Goal: Transaction & Acquisition: Book appointment/travel/reservation

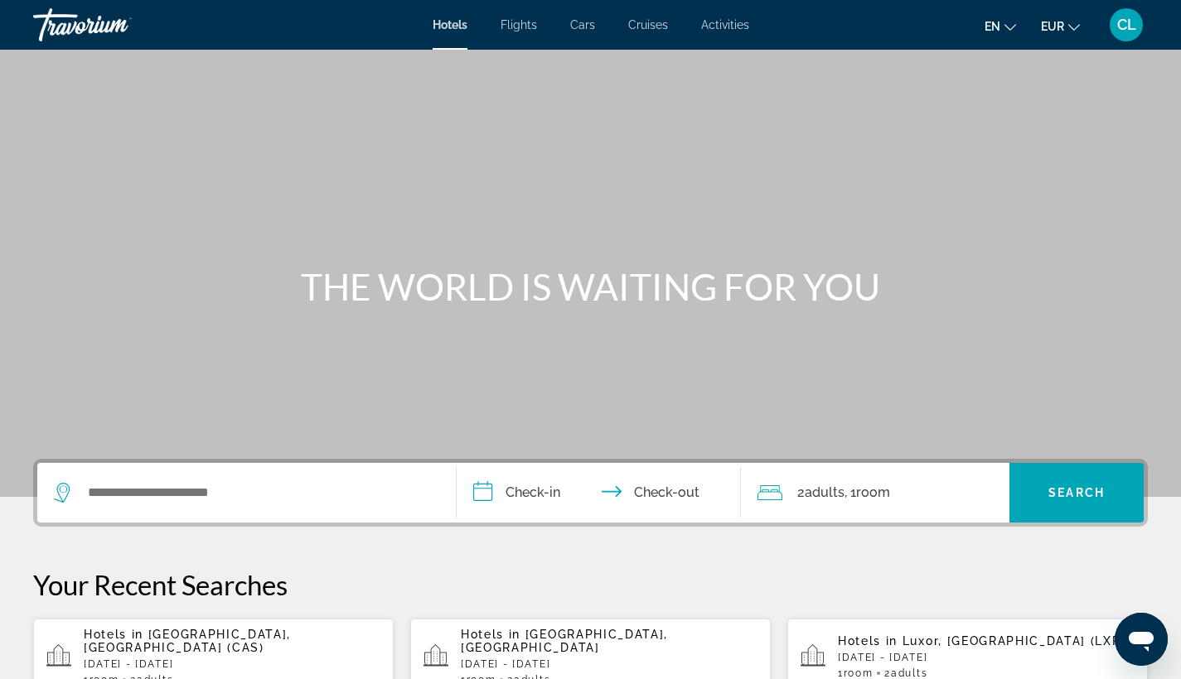
click at [1119, 22] on span "CL" at bounding box center [1126, 25] width 19 height 17
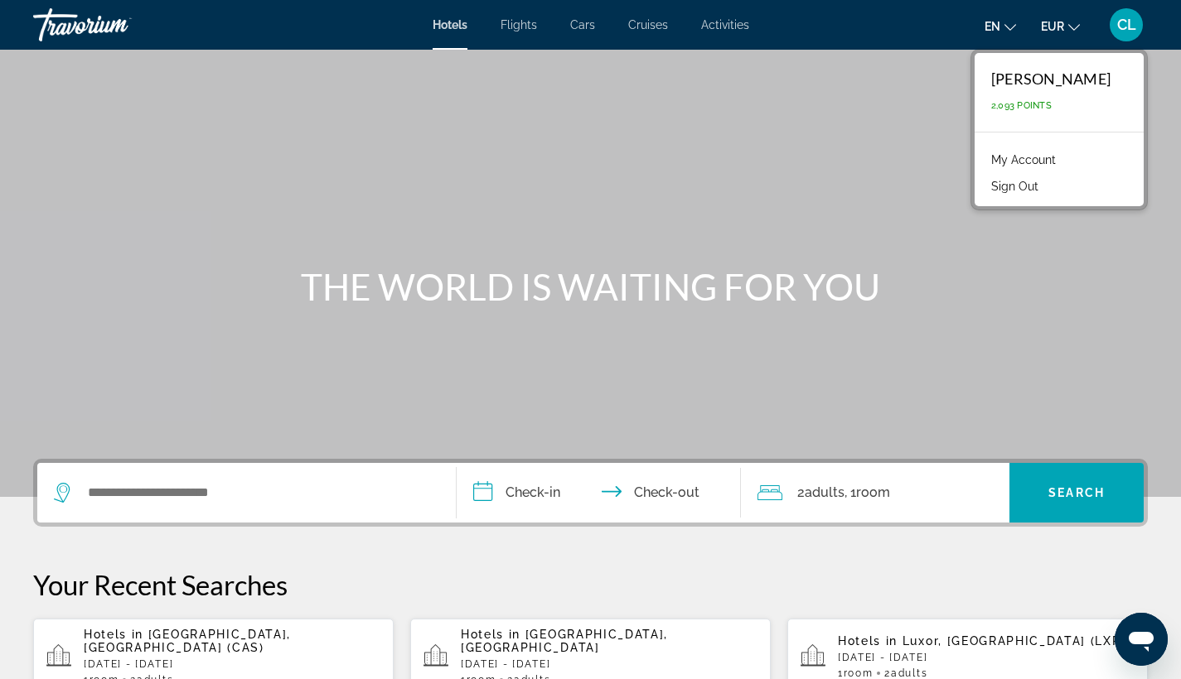
click at [587, 29] on span "Cars" at bounding box center [582, 24] width 25 height 13
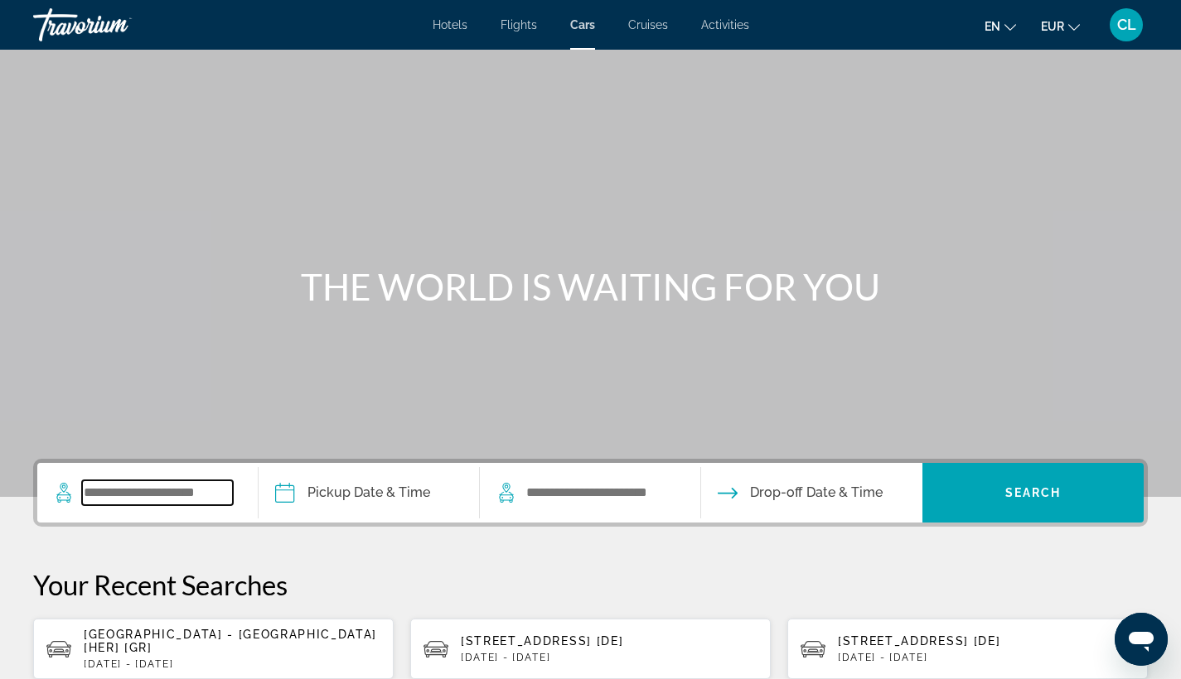
click at [151, 480] on div "Search widget" at bounding box center [147, 493] width 187 height 60
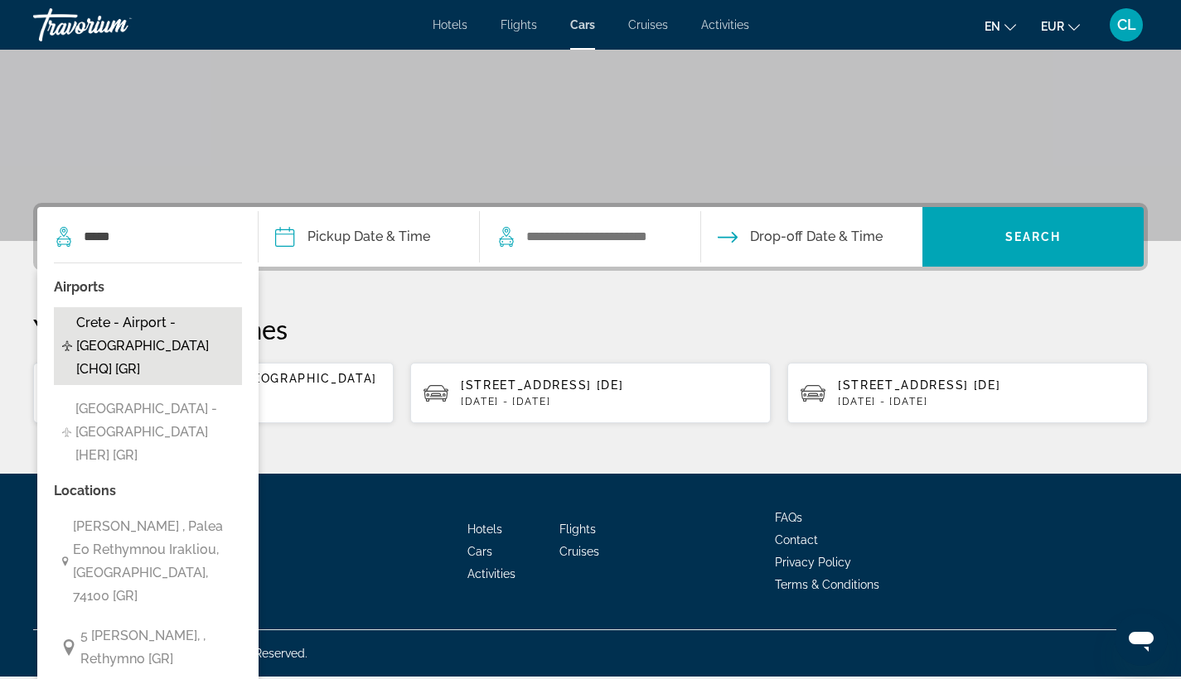
click at [181, 322] on span "Crete - Airport - [GEOGRAPHIC_DATA] [CHQ] [GR]" at bounding box center [154, 347] width 157 height 70
type input "**********"
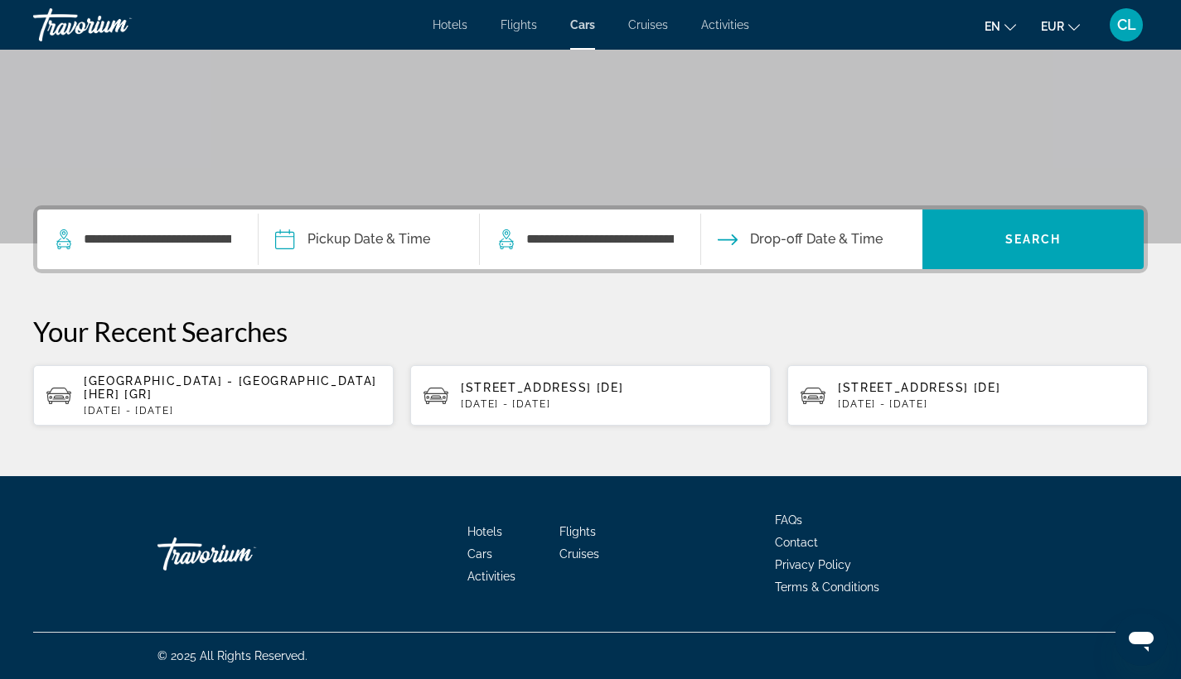
click at [370, 242] on input "Pickup date" at bounding box center [368, 242] width 228 height 65
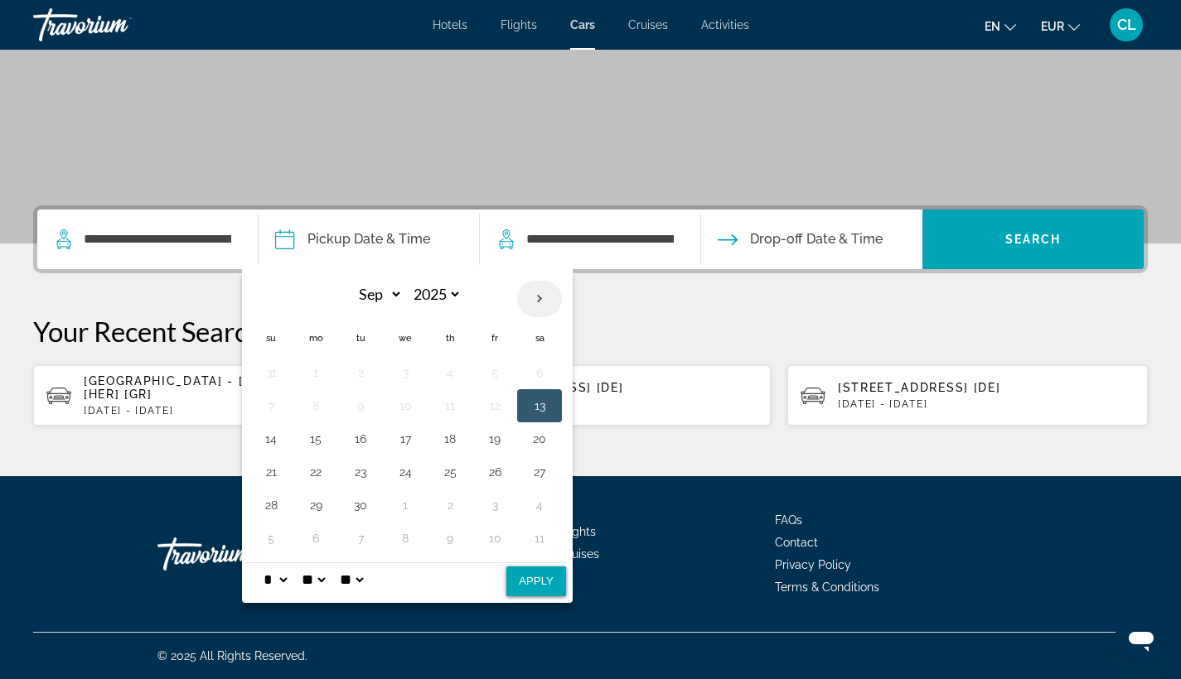
click at [557, 301] on th "Next month" at bounding box center [539, 299] width 45 height 36
select select "*"
click at [417, 500] on button "29" at bounding box center [405, 505] width 27 height 23
click at [413, 469] on button "22" at bounding box center [405, 472] width 27 height 23
click at [279, 500] on button "26" at bounding box center [271, 505] width 27 height 23
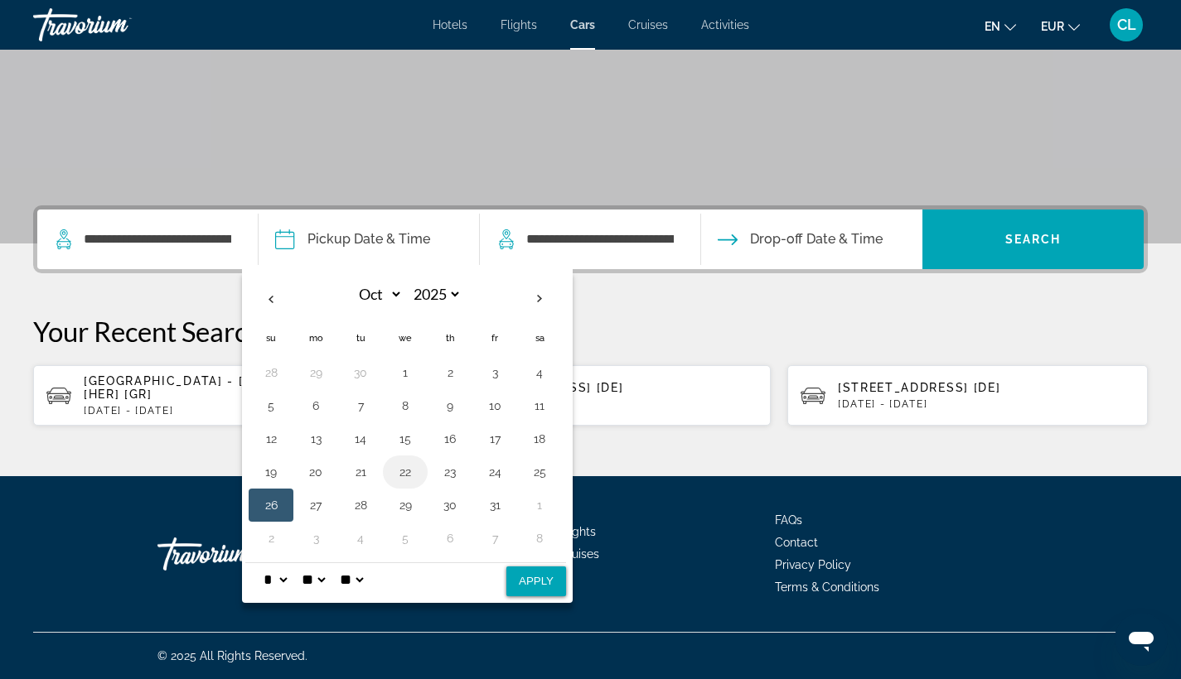
click at [418, 473] on button "22" at bounding box center [405, 472] width 27 height 23
drag, startPoint x: 283, startPoint y: 496, endPoint x: 309, endPoint y: 498, distance: 25.7
click at [283, 496] on button "26" at bounding box center [271, 505] width 27 height 23
click at [418, 469] on button "22" at bounding box center [405, 472] width 27 height 23
click at [545, 567] on button "Apply" at bounding box center [536, 582] width 60 height 30
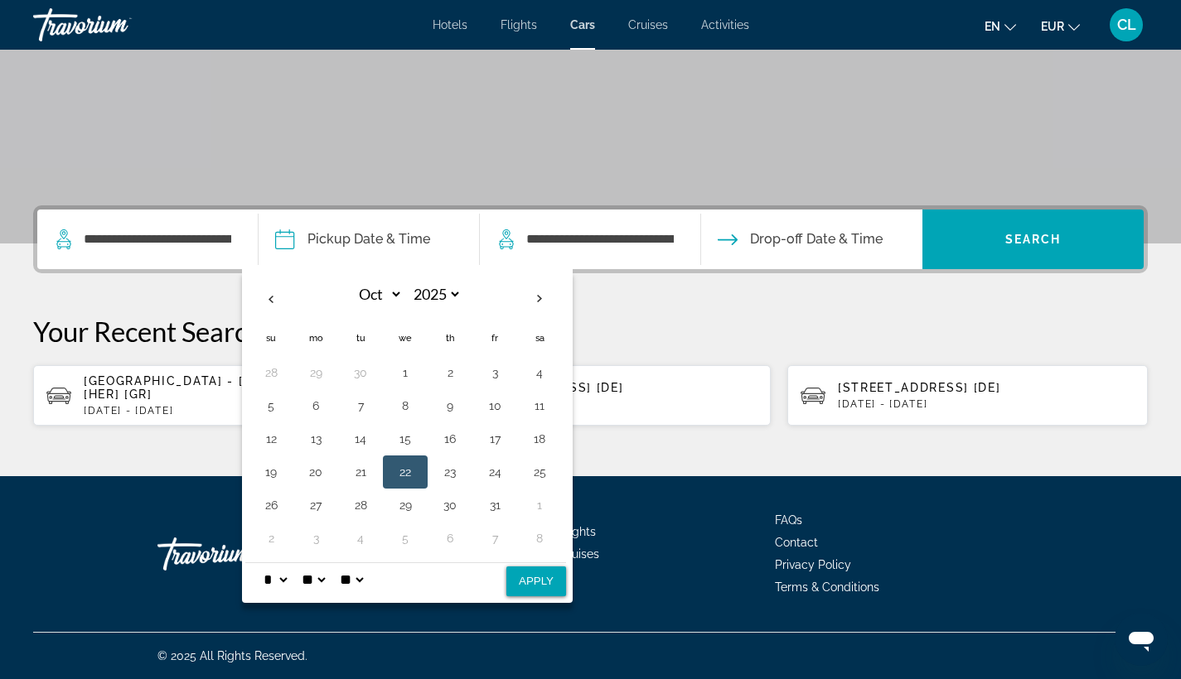
type input "**********"
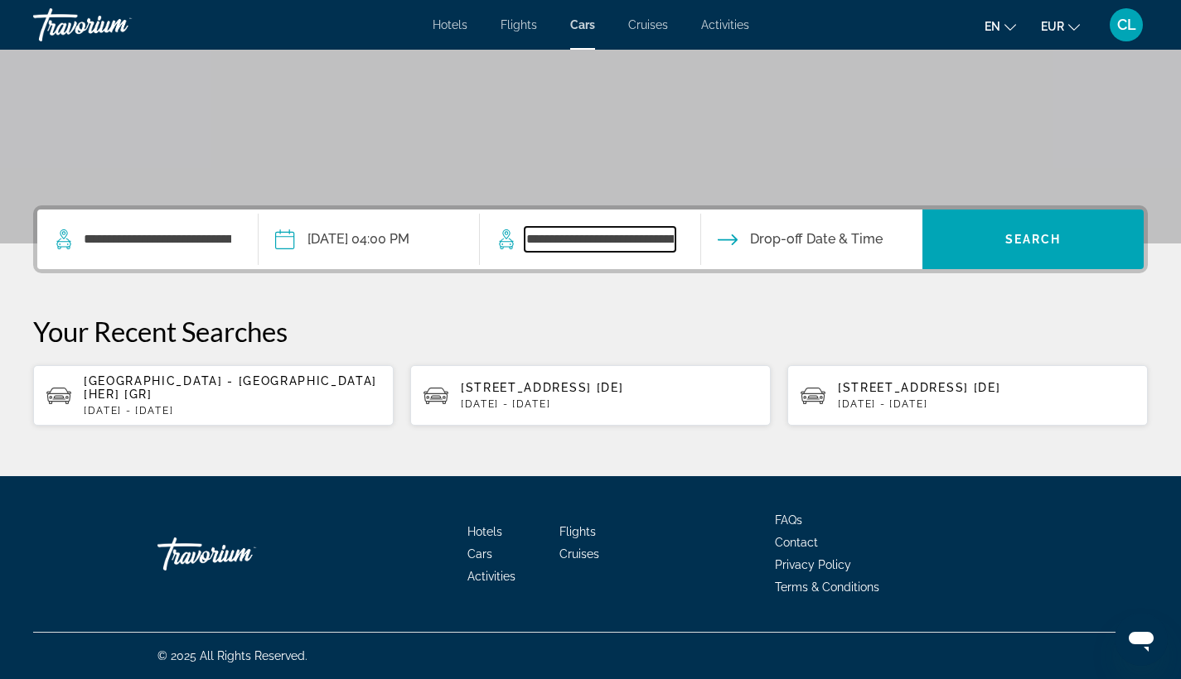
click at [650, 232] on input "**********" at bounding box center [599, 239] width 151 height 25
click at [818, 244] on input "Drop-off date" at bounding box center [811, 242] width 228 height 65
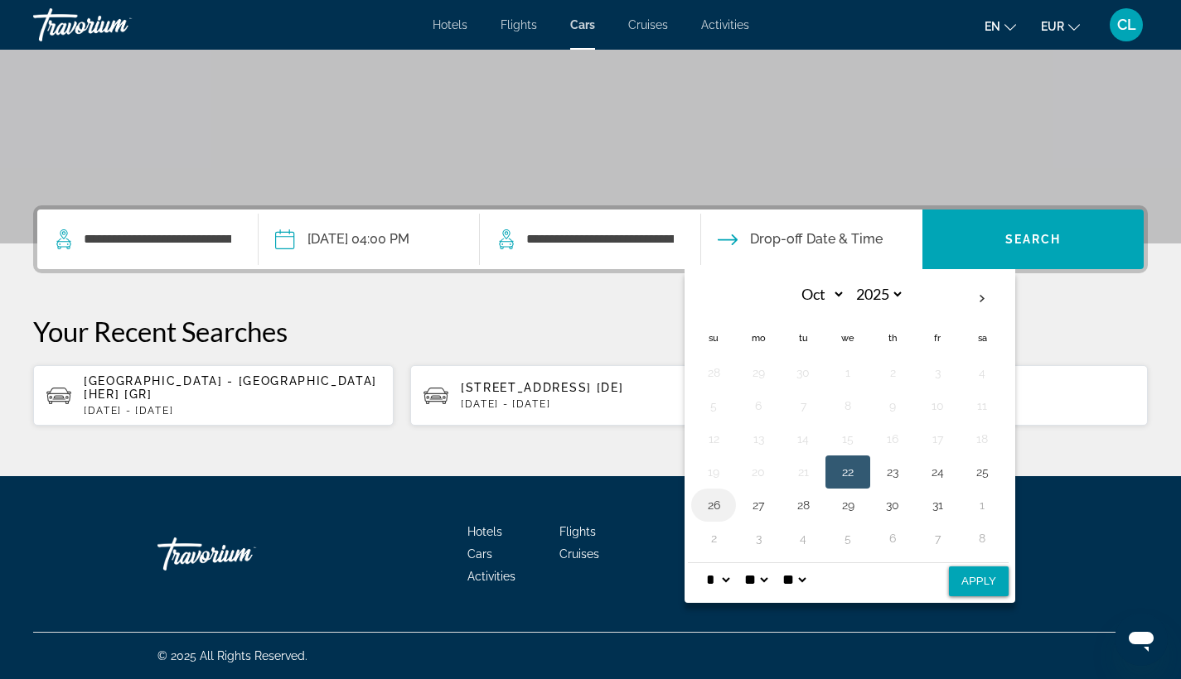
click at [727, 503] on button "26" at bounding box center [713, 505] width 27 height 23
click at [1008, 573] on button "Apply" at bounding box center [979, 582] width 60 height 30
type input "**********"
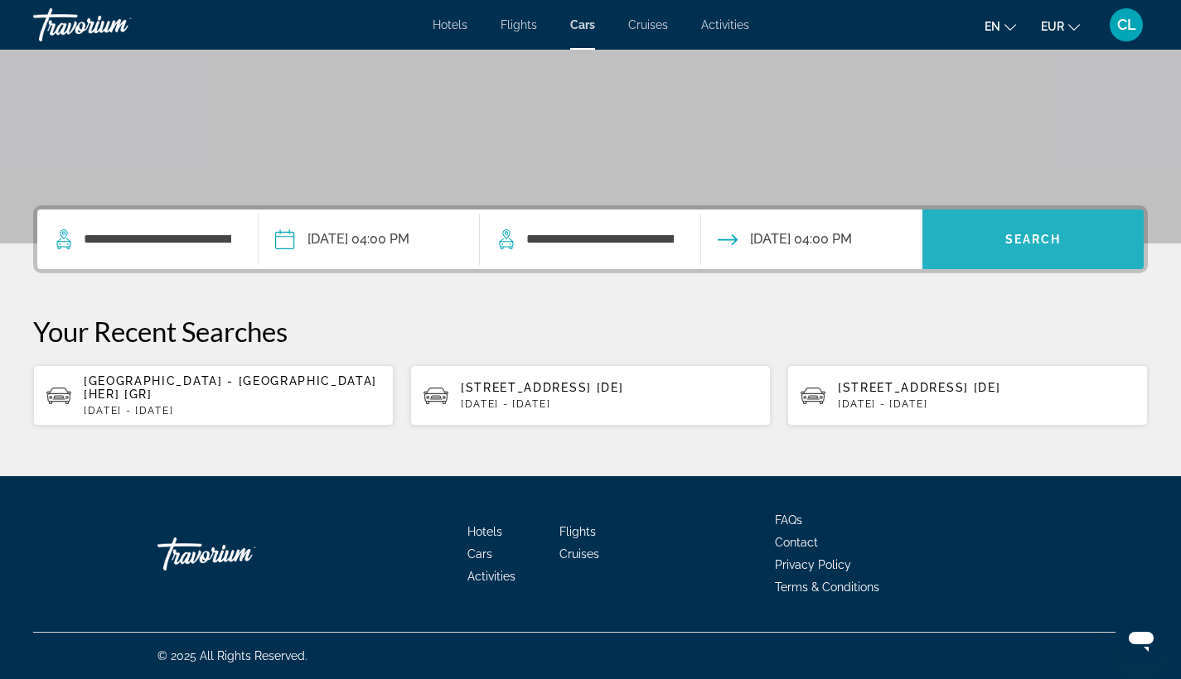
click at [1105, 235] on span "Search widget" at bounding box center [1032, 240] width 221 height 40
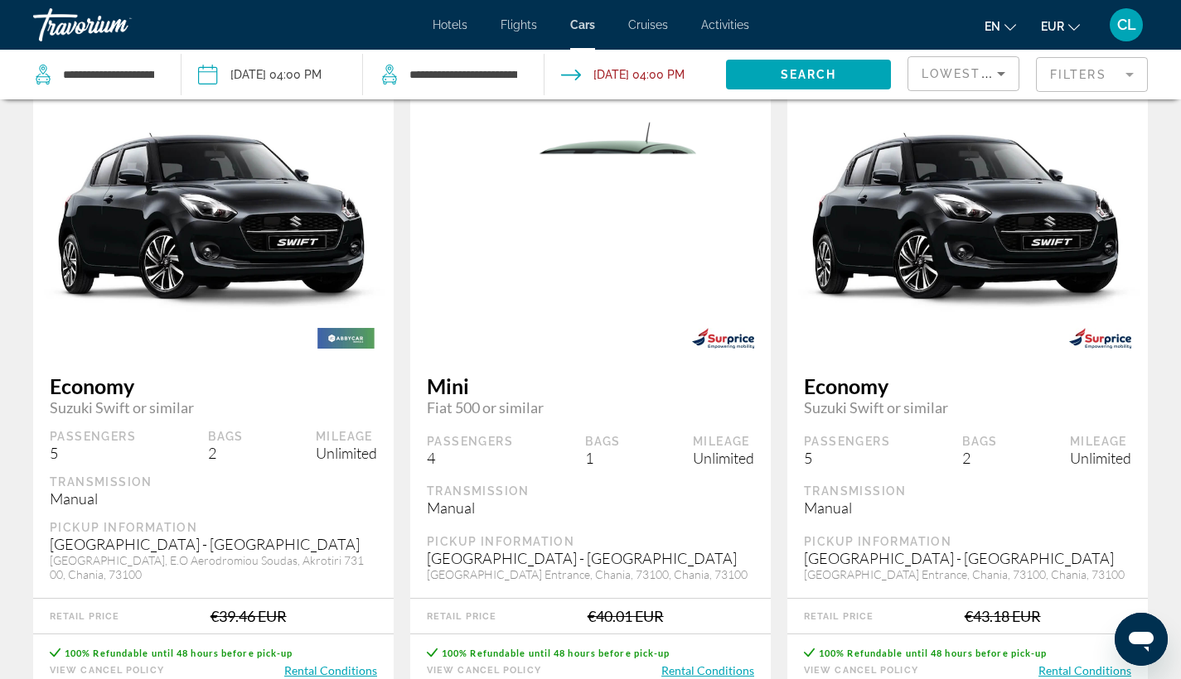
scroll to position [457, 0]
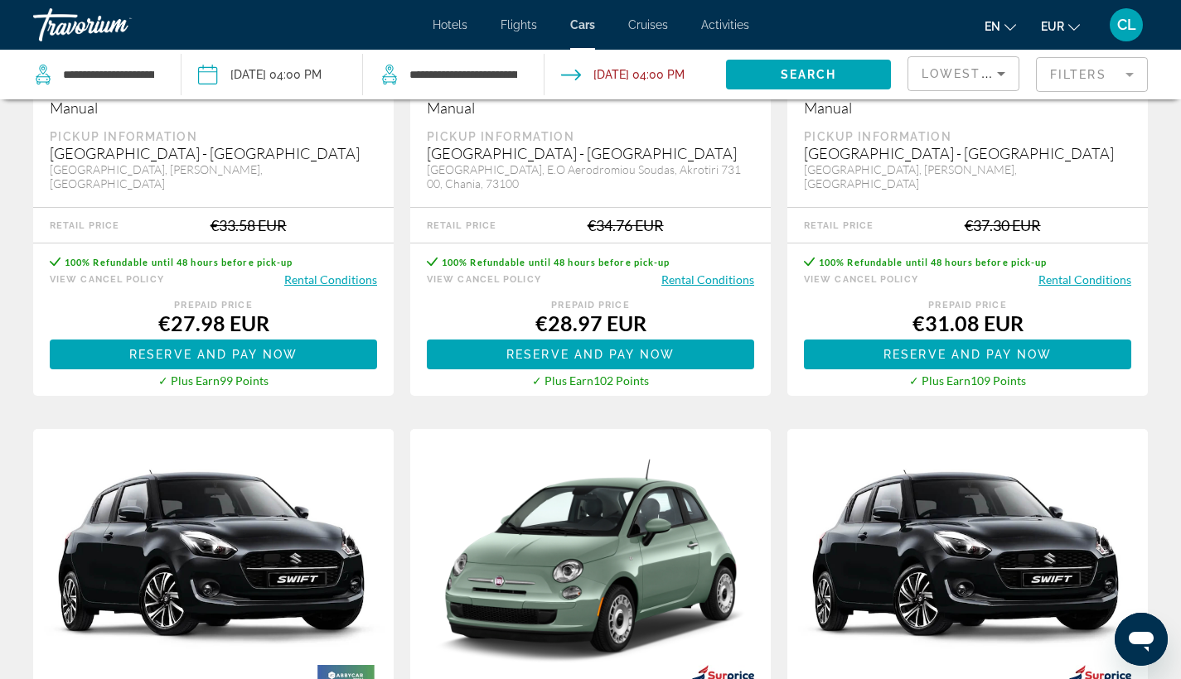
click at [1133, 24] on span "CL" at bounding box center [1126, 25] width 19 height 17
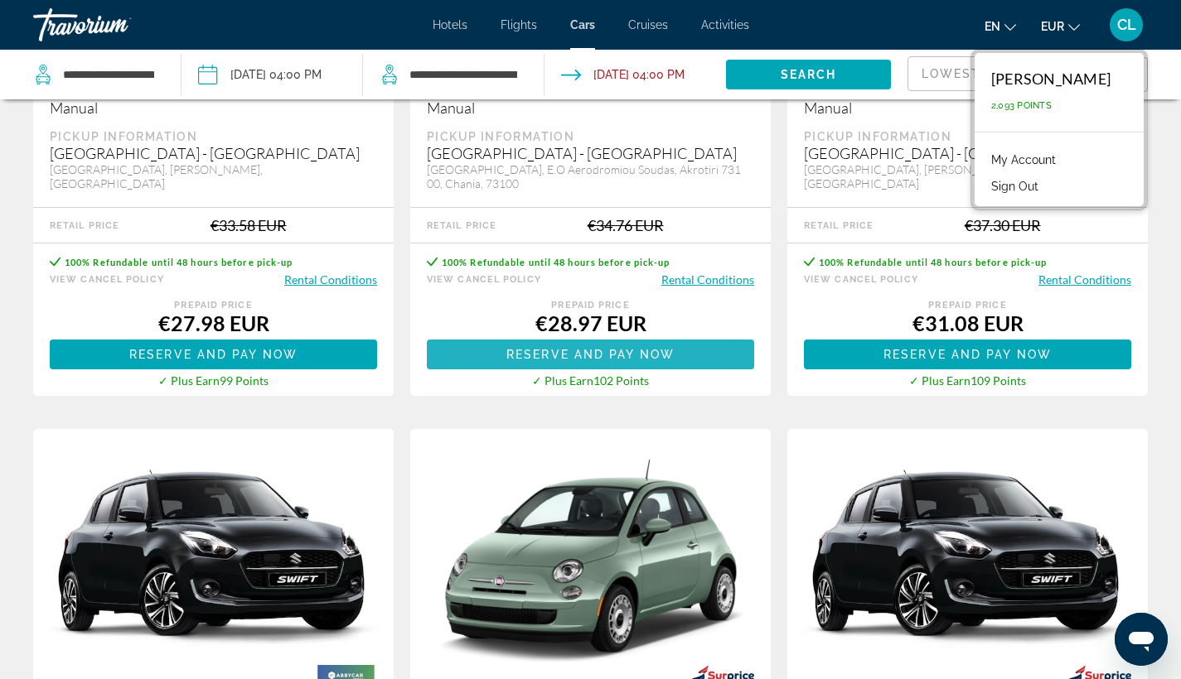
click at [593, 360] on span "Reserve and pay now" at bounding box center [590, 354] width 168 height 13
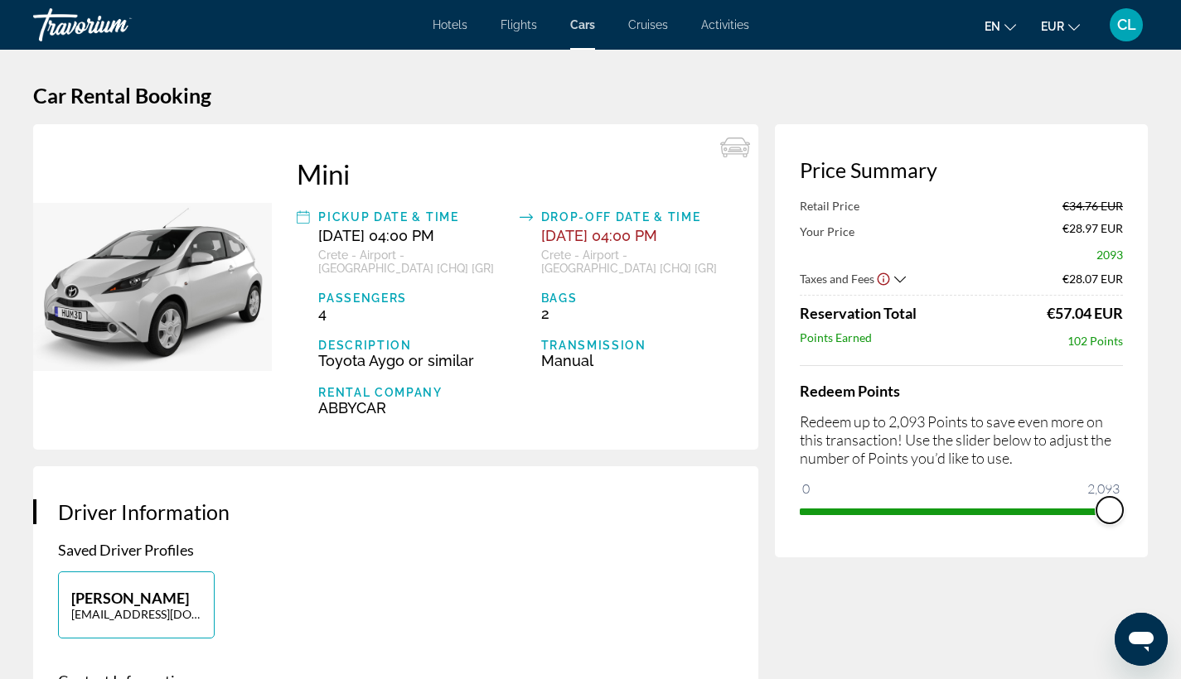
drag, startPoint x: 813, startPoint y: 491, endPoint x: 1192, endPoint y: 529, distance: 381.3
click at [1181, 529] on html "Skip to main content Hotels Flights Cars Cruises Activities Hotels Flights Cars…" at bounding box center [590, 339] width 1181 height 679
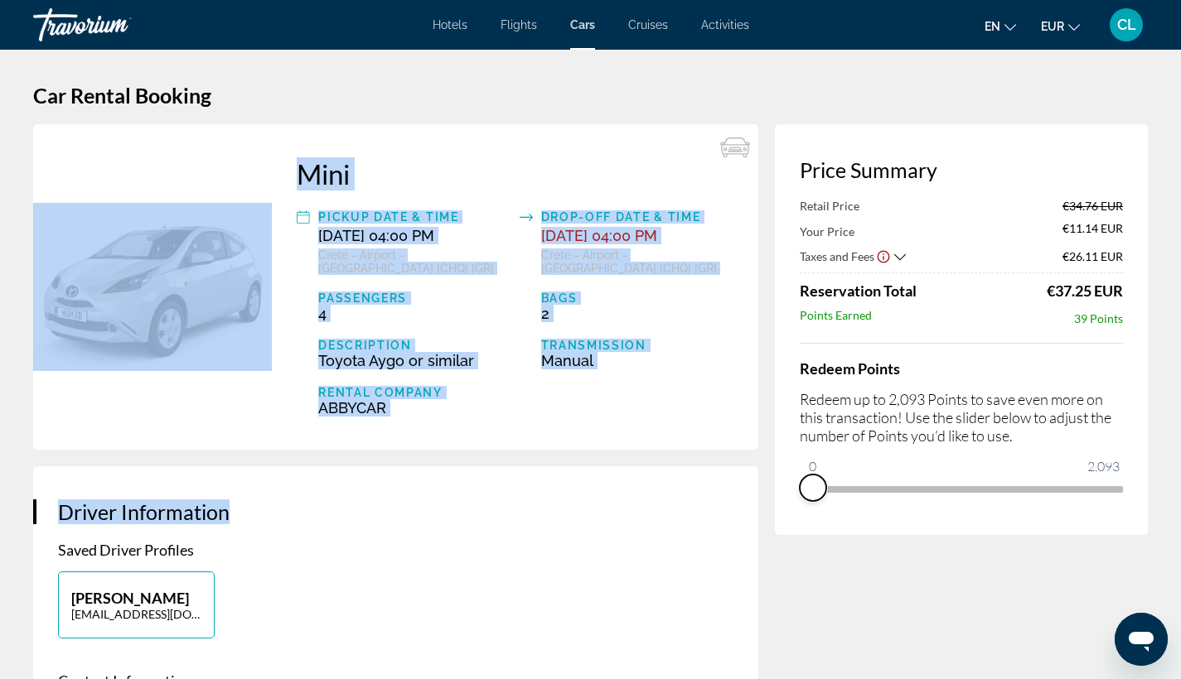
drag, startPoint x: 1113, startPoint y: 508, endPoint x: 690, endPoint y: 504, distance: 422.6
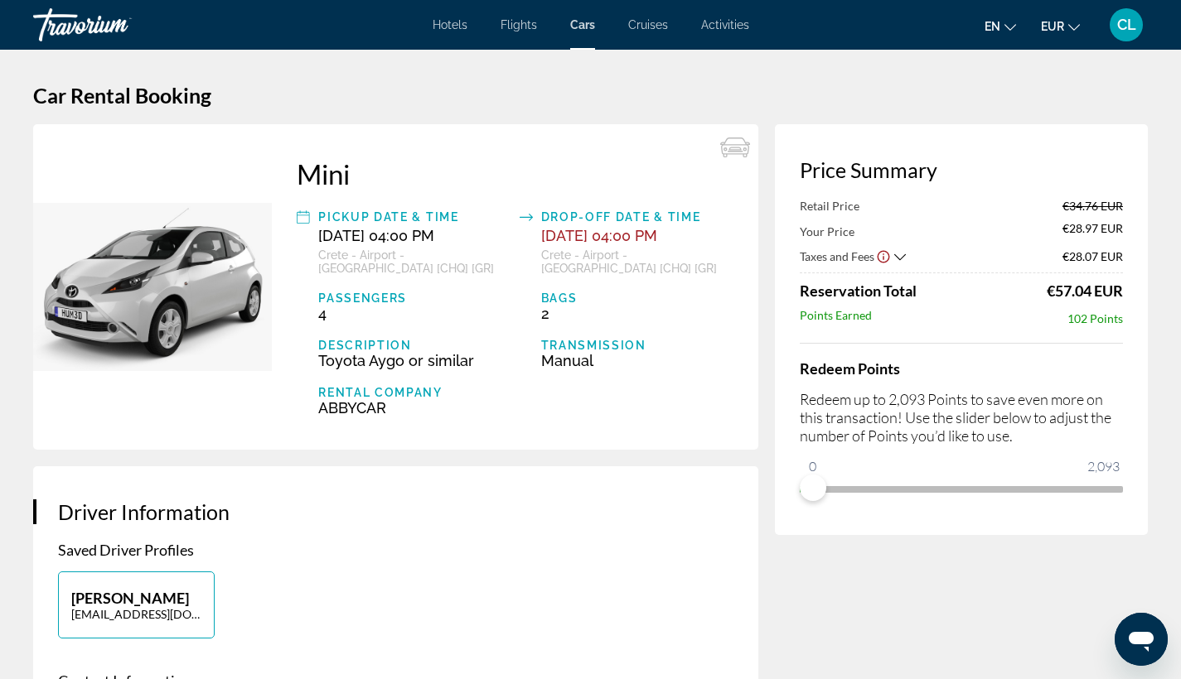
click at [292, 603] on div "[PERSON_NAME] [EMAIL_ADDRESS][DOMAIN_NAME]" at bounding box center [396, 614] width 692 height 84
